Goal: Ask a question

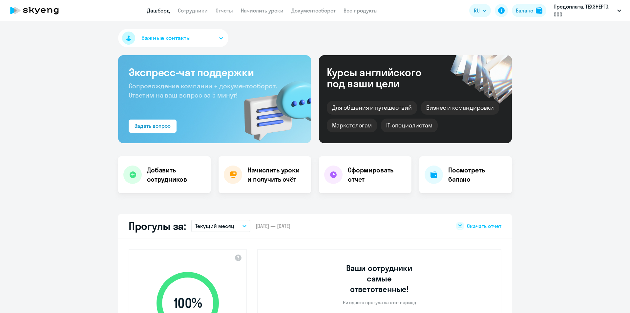
select select "30"
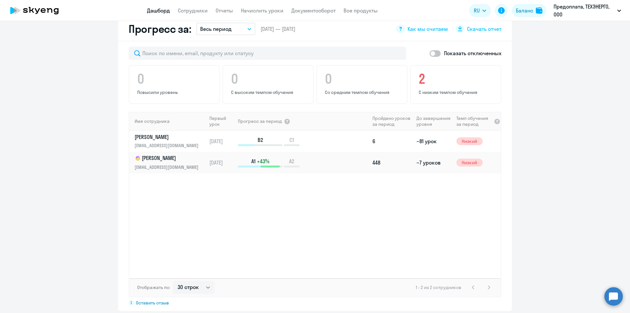
click at [617, 293] on circle at bounding box center [613, 296] width 18 height 18
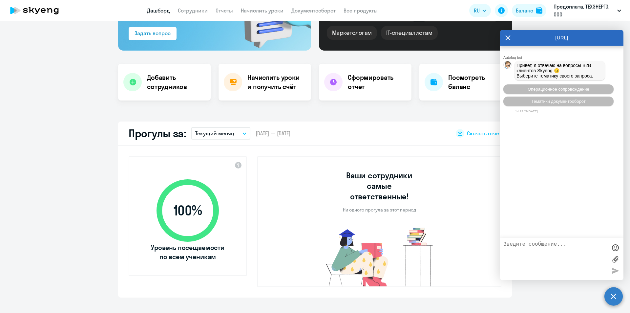
scroll to position [0, 0]
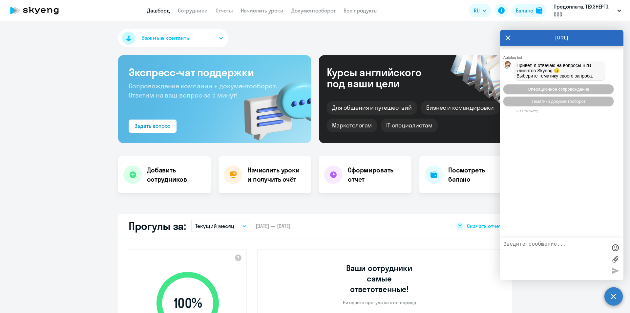
click at [552, 56] on div "Autofaq bot" at bounding box center [563, 57] width 120 height 4
click at [539, 90] on span "Операционное сопровождение" at bounding box center [558, 89] width 62 height 5
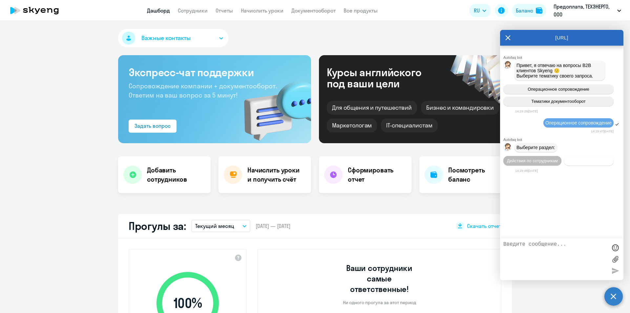
click at [589, 159] on span "Действия с балансом" at bounding box center [588, 160] width 43 height 5
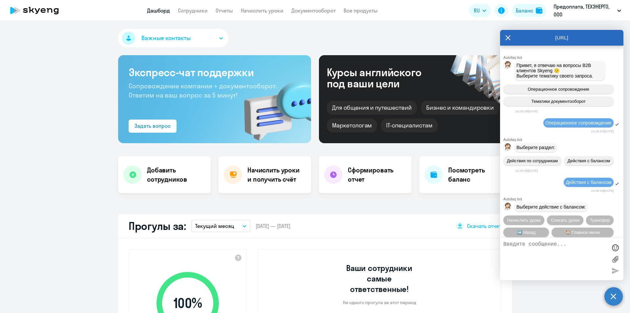
scroll to position [24, 0]
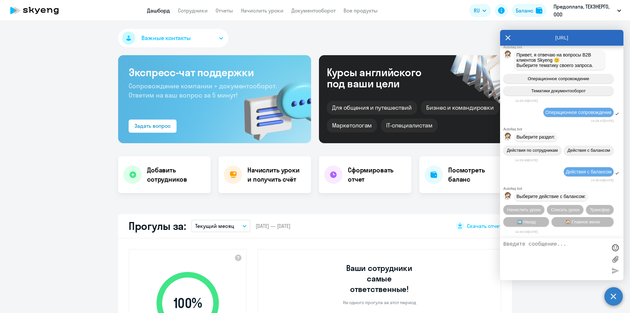
click at [524, 242] on textarea at bounding box center [555, 258] width 104 height 35
type textarea "L"
click at [516, 250] on textarea "Добрый день! Я запрашивала счет на [PERSON_NAME] (английский язык)" at bounding box center [555, 258] width 104 height 35
click at [512, 251] on textarea "Добрый день! Я запрашивала счет на [PERSON_NAME] (английский язык)" at bounding box center [555, 258] width 104 height 35
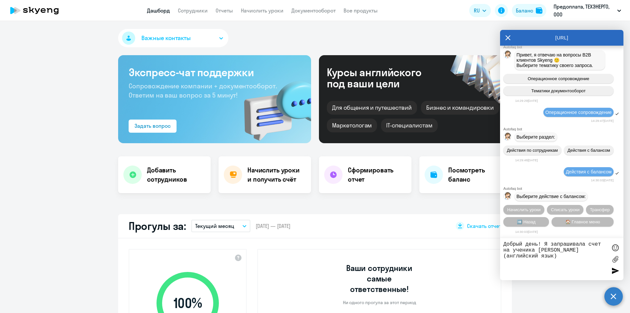
click at [561, 256] on textarea "Добрый день! Я запрашивала счет на ученика [PERSON_NAME] (английский язык)" at bounding box center [555, 258] width 104 height 35
click at [567, 262] on textarea "Добрый день! Я запрашивала счет на ученика [PERSON_NAME] (английский язык). со …" at bounding box center [555, 258] width 104 height 35
click at [566, 263] on textarea "Добрый день! Я запрашивала счет на ученика [PERSON_NAME] (английский язык). со …" at bounding box center [555, 258] width 104 height 35
click at [594, 261] on textarea "Добрый день! Я запрашивала счет на ученика [PERSON_NAME] (английский язык). со …" at bounding box center [555, 258] width 104 height 35
click at [511, 269] on textarea "Добрый день! Я запрашивала счет на ученика [PERSON_NAME] (английский язык). со …" at bounding box center [555, 258] width 104 height 35
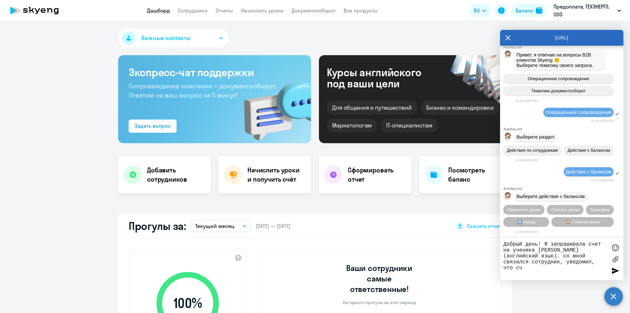
click at [524, 267] on textarea "Добрый день! Я запрашивала счет на ученика [PERSON_NAME] (английский язык). со …" at bounding box center [555, 258] width 104 height 35
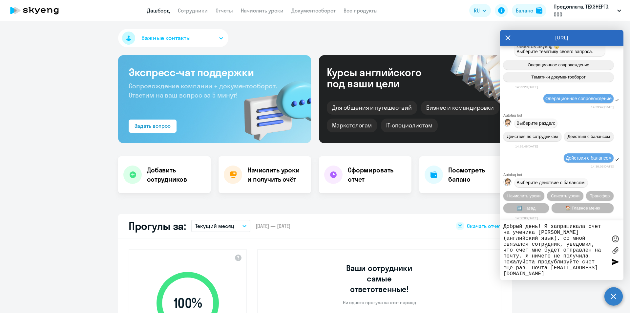
type textarea "Добрый день! Я запрашивала счет на ученика [PERSON_NAME] (английский язык). со …"
click at [611, 262] on div at bounding box center [615, 261] width 10 height 10
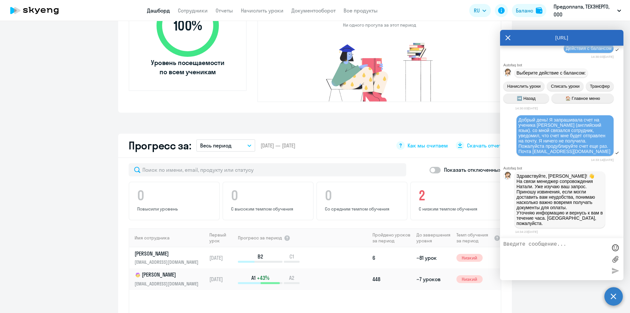
scroll to position [295, 0]
